Goal: Transaction & Acquisition: Purchase product/service

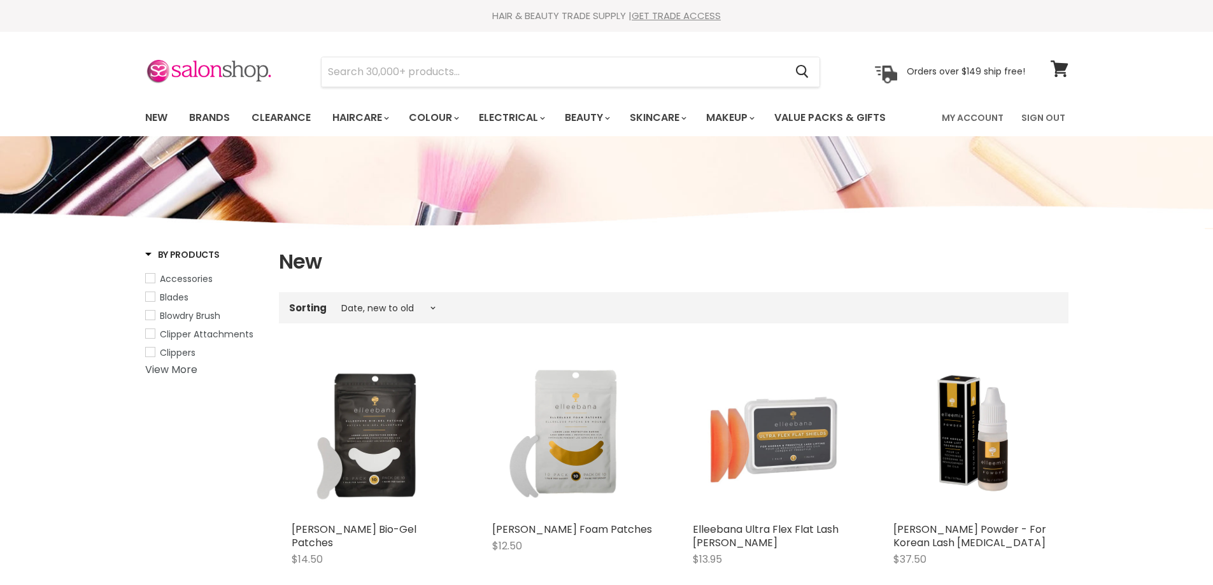
select select "created-descending"
click at [160, 113] on link "New" at bounding box center [156, 117] width 41 height 27
select select "created-descending"
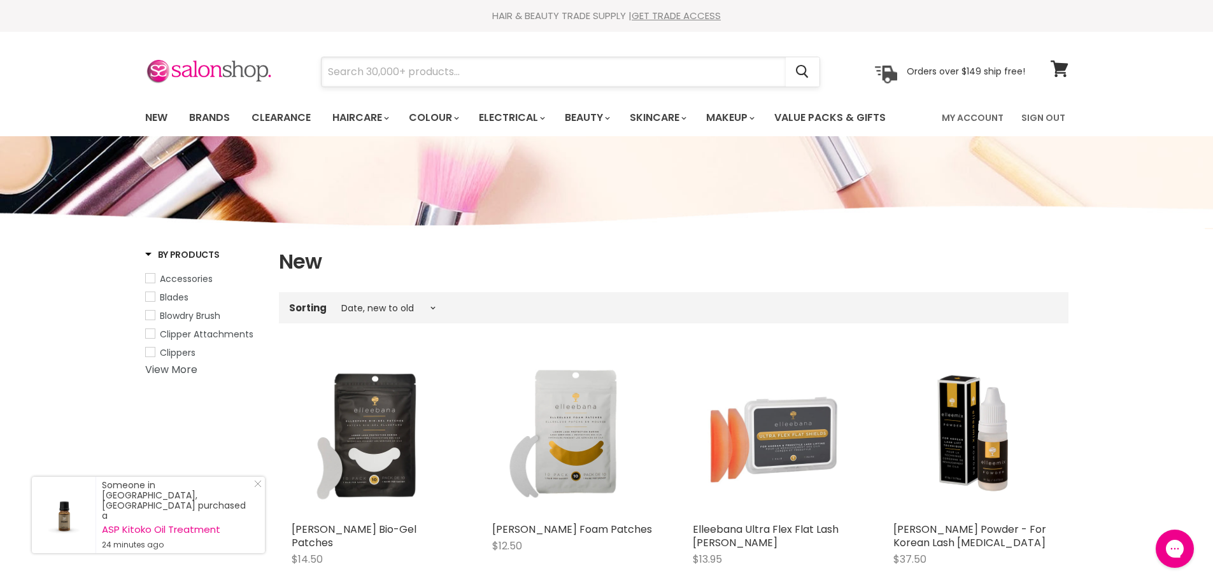
click at [508, 66] on input "Search" at bounding box center [554, 71] width 464 height 29
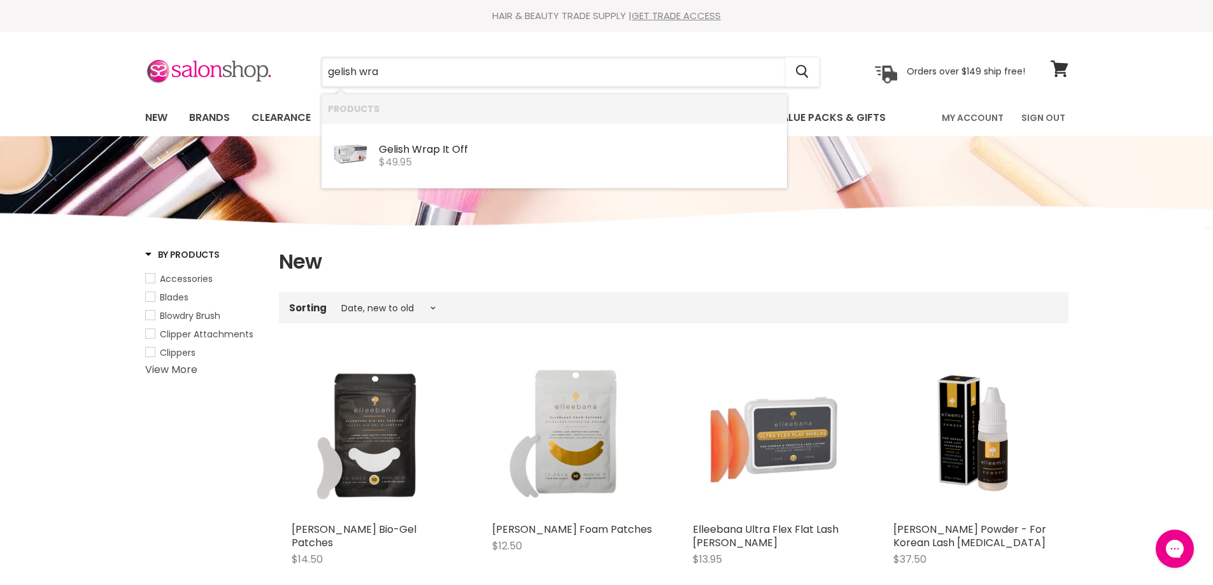
type input "gelish wrap"
click at [402, 158] on span "$49.95" at bounding box center [395, 162] width 33 height 15
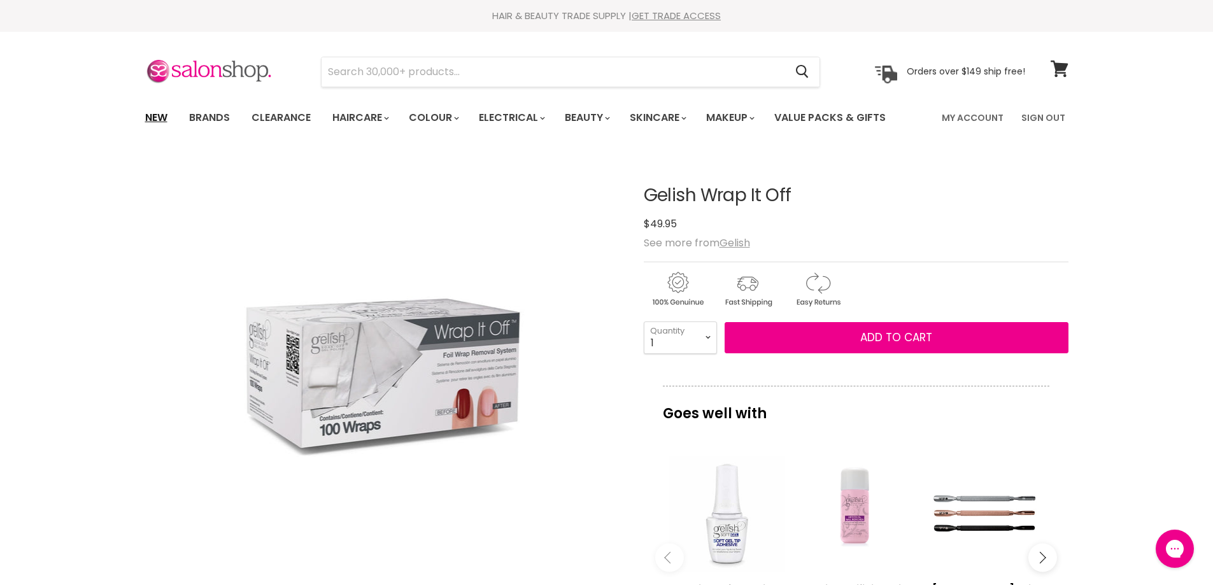
click at [166, 119] on link "New" at bounding box center [156, 117] width 41 height 27
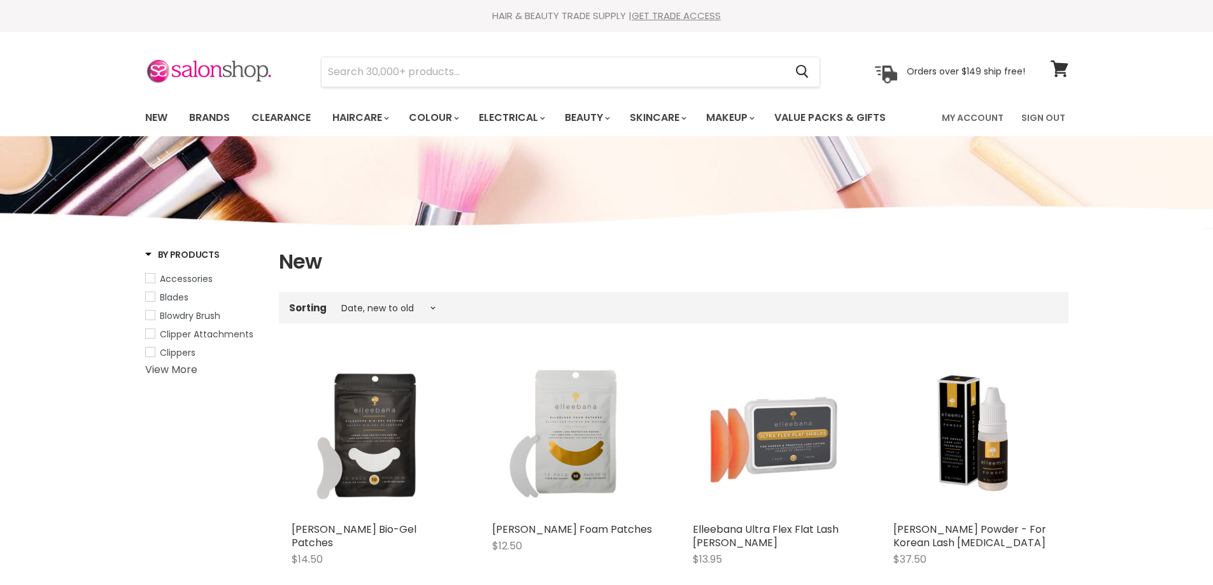
select select "created-descending"
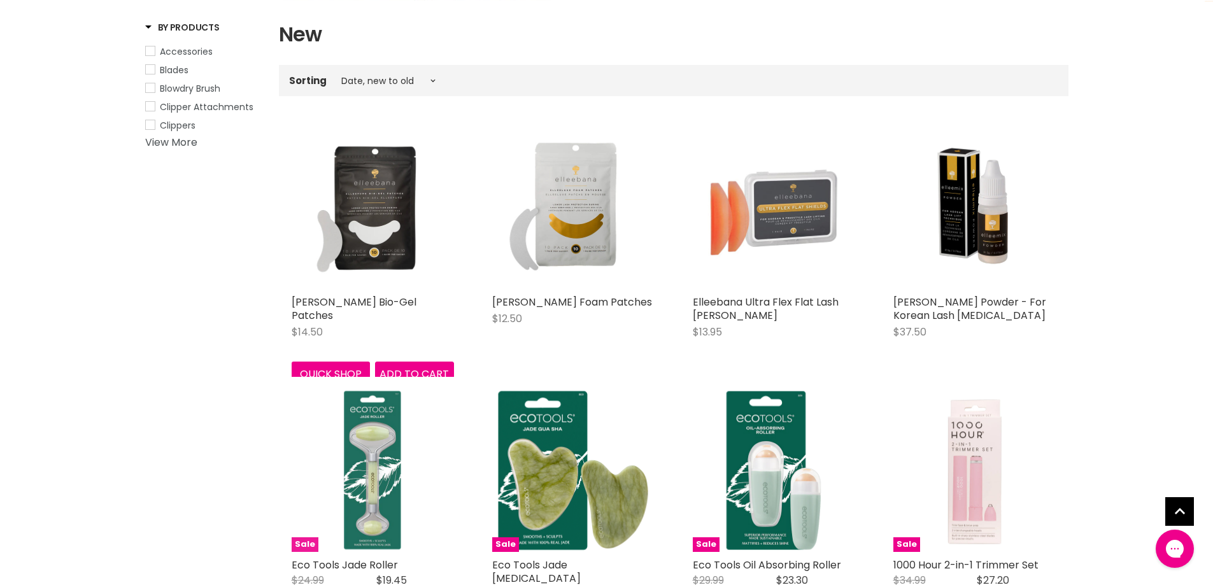
scroll to position [64, 0]
